Goal: Information Seeking & Learning: Learn about a topic

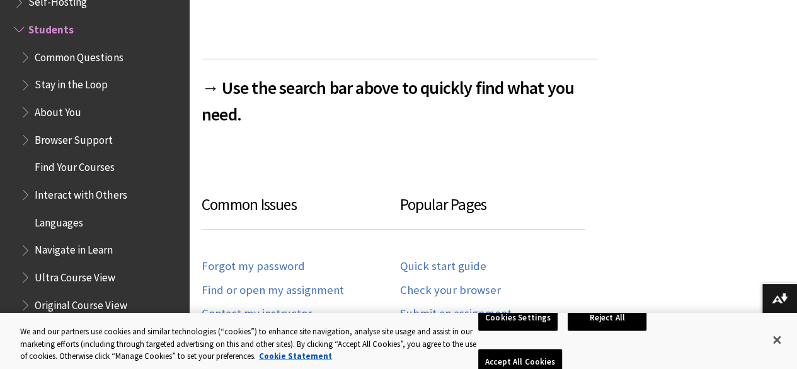
scroll to position [580, 0]
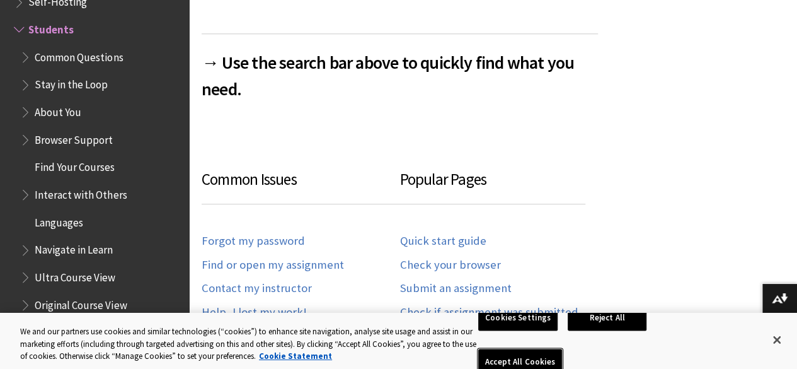
click at [562, 349] on button "Accept All Cookies" at bounding box center [520, 362] width 84 height 26
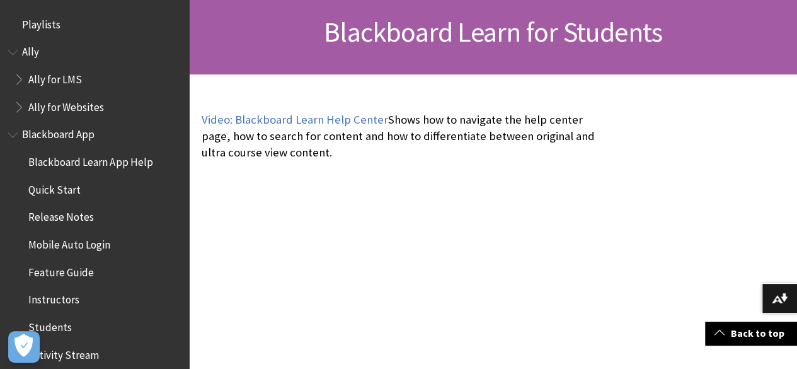
scroll to position [0, 0]
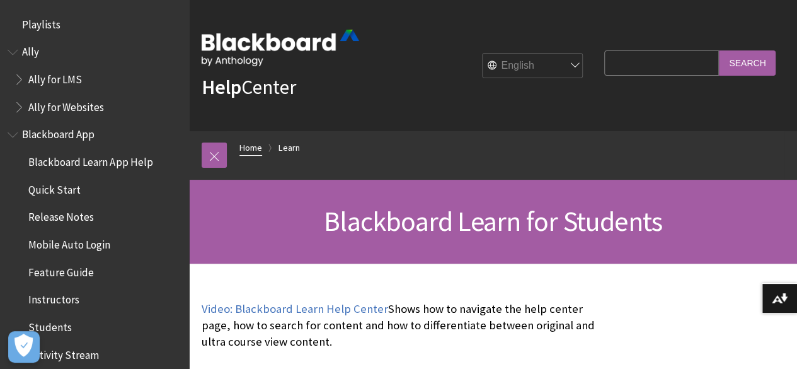
click at [241, 148] on link "Home" at bounding box center [250, 148] width 23 height 16
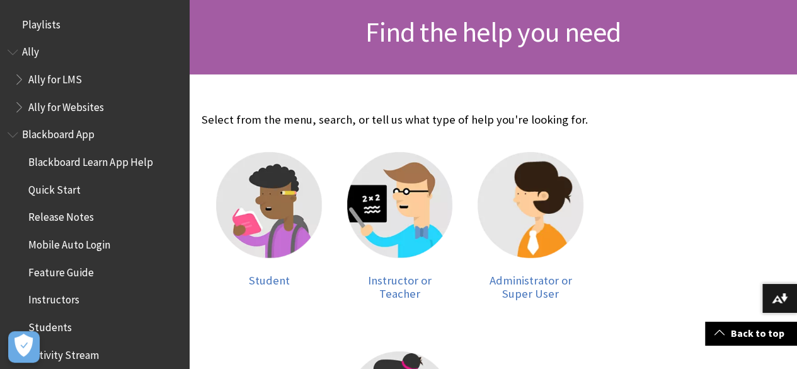
scroll to position [315, 0]
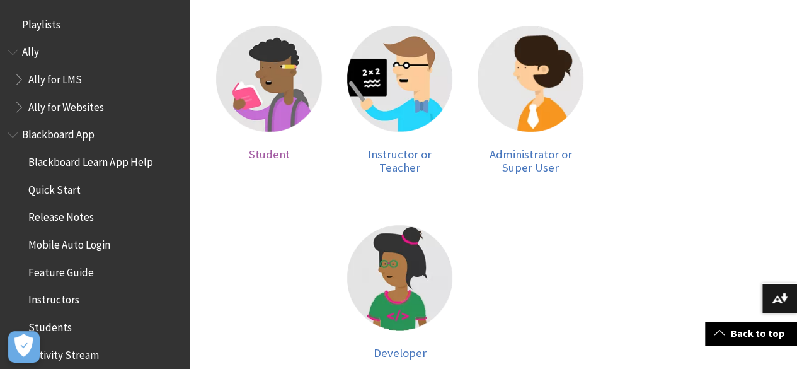
click at [250, 61] on img at bounding box center [269, 79] width 106 height 106
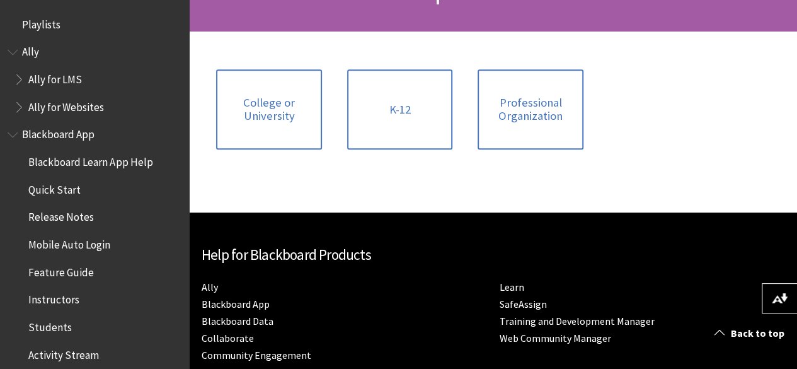
scroll to position [252, 0]
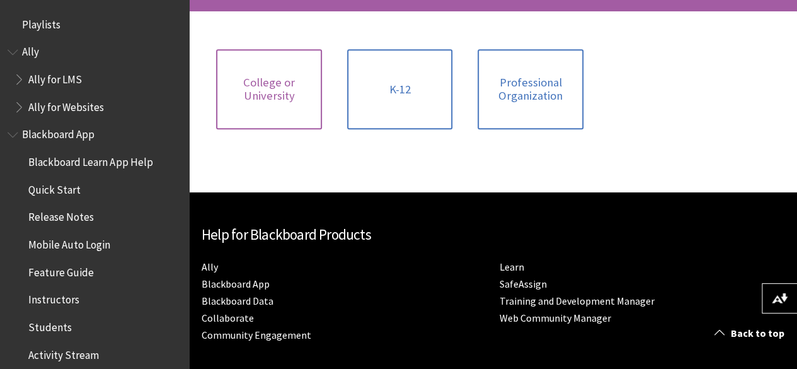
click at [304, 98] on span "College or University" at bounding box center [269, 89] width 91 height 27
